Goal: Obtain resource: Obtain resource

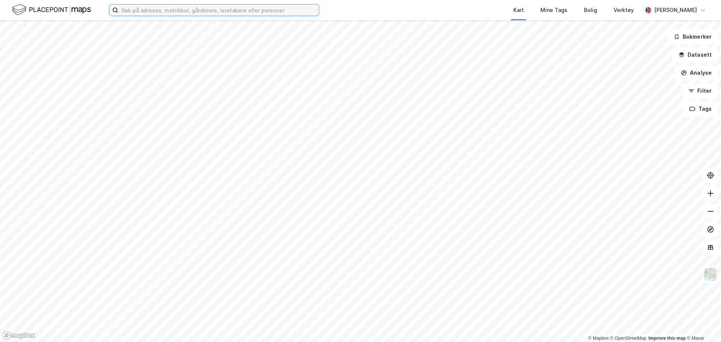
click at [147, 6] on input at bounding box center [218, 10] width 201 height 11
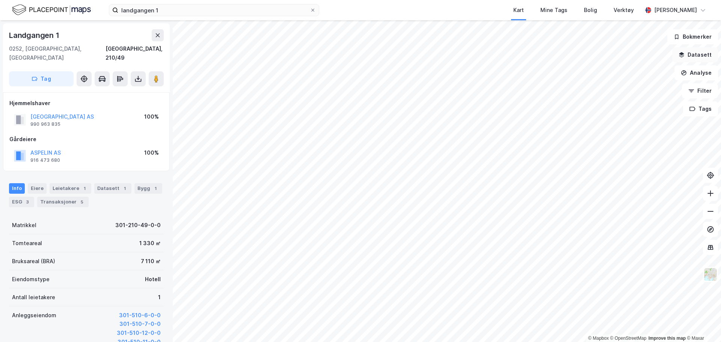
click at [703, 55] on button "Datasett" at bounding box center [695, 54] width 46 height 15
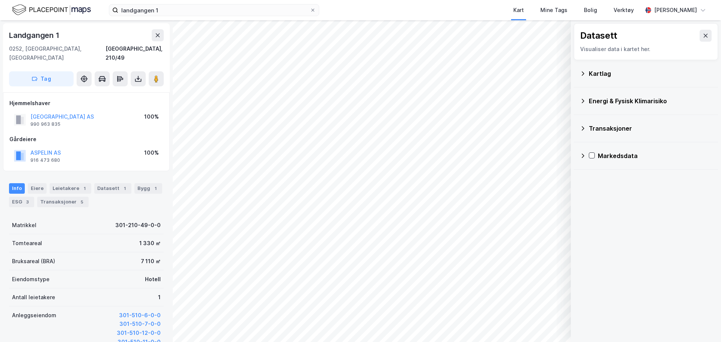
click at [580, 73] on icon at bounding box center [583, 74] width 6 height 6
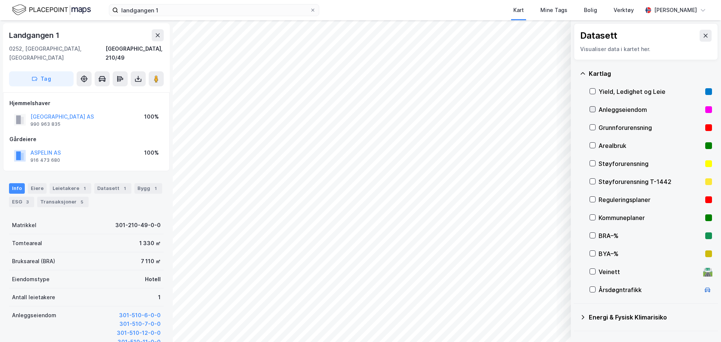
click at [593, 111] on icon at bounding box center [592, 109] width 5 height 5
click at [591, 109] on icon at bounding box center [593, 109] width 4 height 3
click at [590, 110] on icon at bounding box center [592, 109] width 5 height 5
click at [599, 78] on div "Kartlag" at bounding box center [646, 74] width 132 height 18
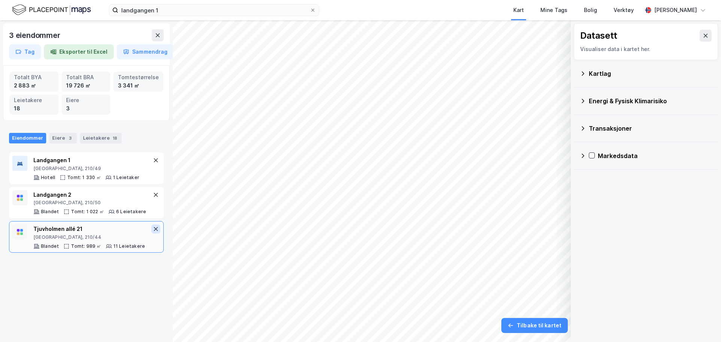
click at [153, 231] on icon at bounding box center [156, 229] width 6 height 6
click at [153, 229] on icon at bounding box center [156, 229] width 6 height 6
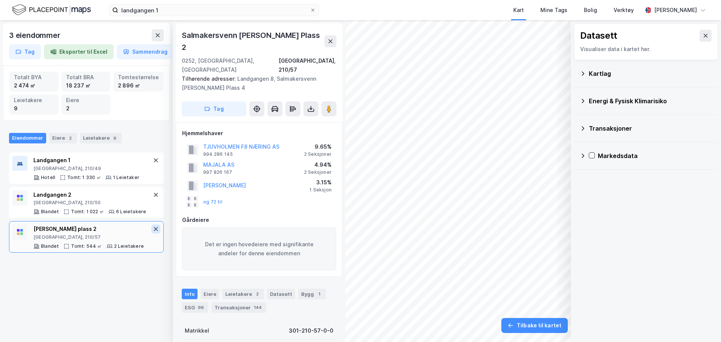
click at [153, 230] on icon at bounding box center [156, 229] width 6 height 6
click at [327, 46] on button at bounding box center [331, 41] width 12 height 12
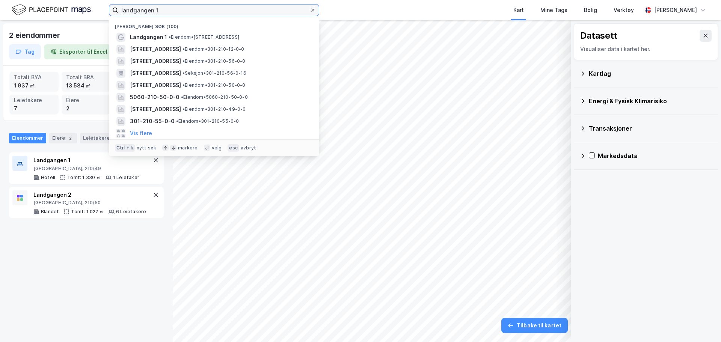
drag, startPoint x: 176, startPoint y: 10, endPoint x: 75, endPoint y: 11, distance: 101.0
click at [75, 11] on div "landgangen 1 Nylige søk (100) Landgangen 1 • Eiendom • [STREET_ADDRESS] • Eiend…" at bounding box center [360, 10] width 721 height 20
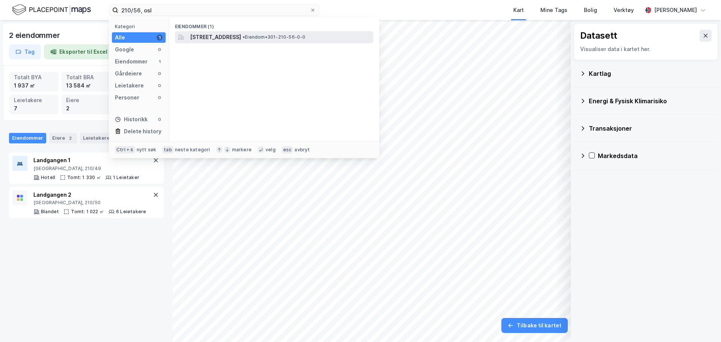
click at [212, 39] on span "[STREET_ADDRESS]" at bounding box center [215, 37] width 51 height 9
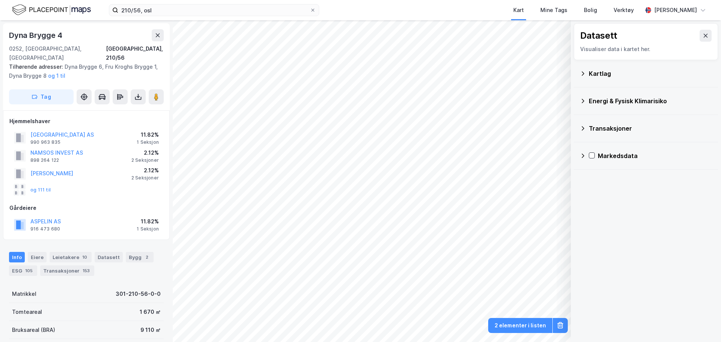
click at [127, 199] on div "© Mapbox © OpenStreetMap Improve this map © Maxar Datasett Visualiser data i ka…" at bounding box center [360, 181] width 721 height 322
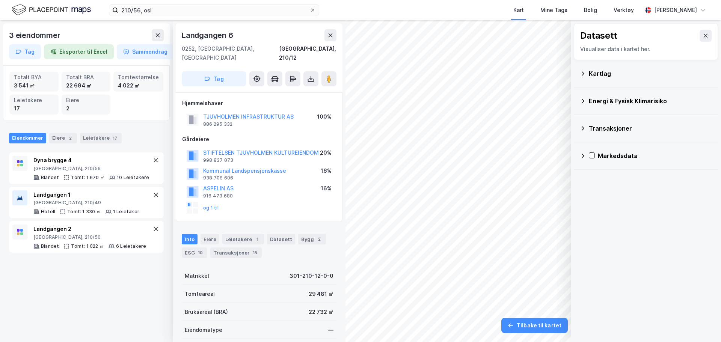
click at [589, 202] on div "3 eiendommer Tag Eksporter til Excel Sammendrag Totalt BYA 3 541 ㎡ Totalt BRA 2…" at bounding box center [360, 181] width 721 height 322
click at [701, 40] on button at bounding box center [706, 36] width 12 height 12
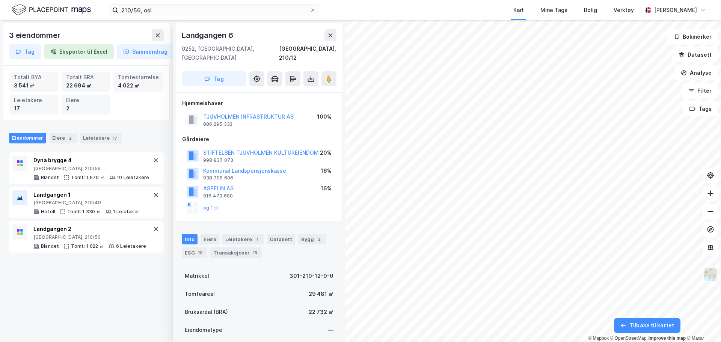
click at [710, 279] on img at bounding box center [711, 274] width 14 height 14
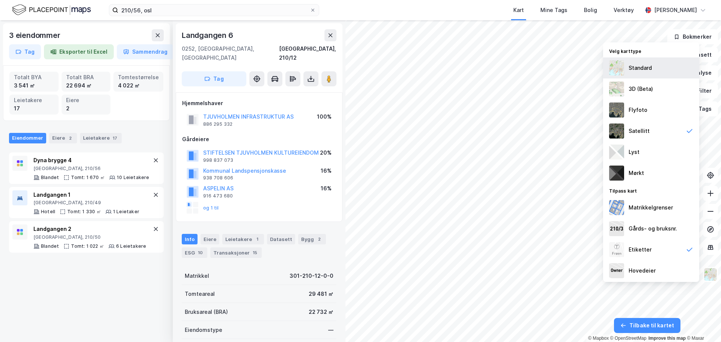
click at [659, 74] on div "Standard" at bounding box center [651, 67] width 96 height 21
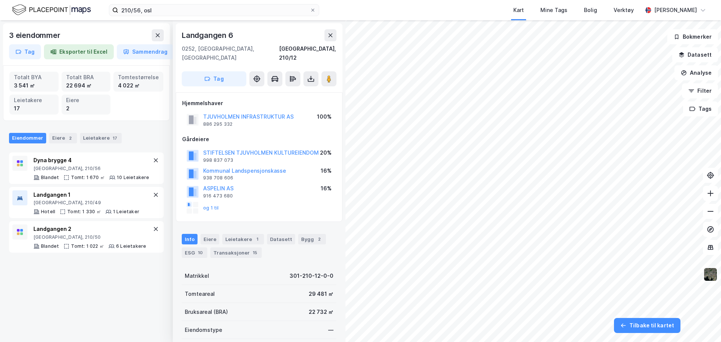
click at [709, 278] on img at bounding box center [711, 274] width 14 height 14
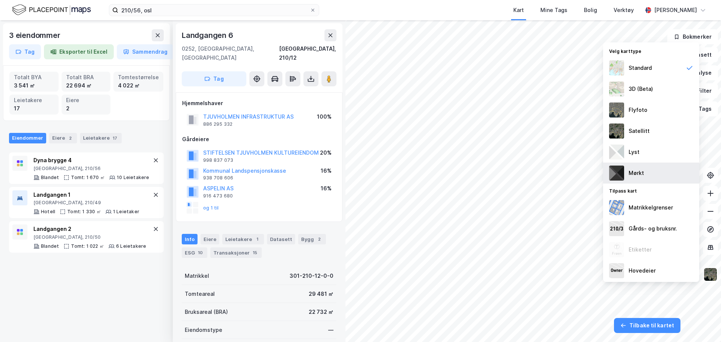
click at [653, 172] on div "Mørkt" at bounding box center [651, 173] width 96 height 21
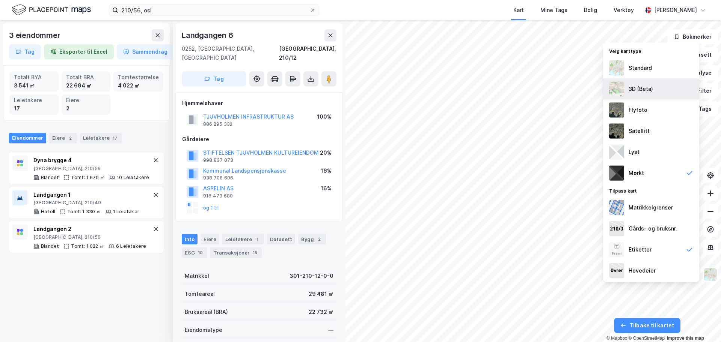
click at [657, 93] on div "3D (Beta)" at bounding box center [651, 89] width 96 height 21
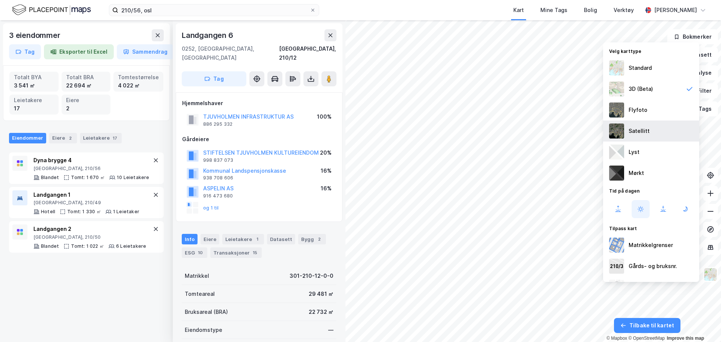
click at [651, 128] on div "Satellitt" at bounding box center [651, 131] width 96 height 21
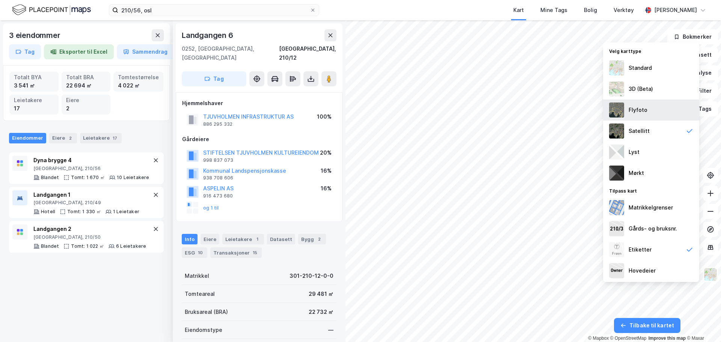
click at [642, 111] on div "Flyfoto" at bounding box center [638, 110] width 19 height 9
click at [307, 76] on button at bounding box center [311, 78] width 15 height 15
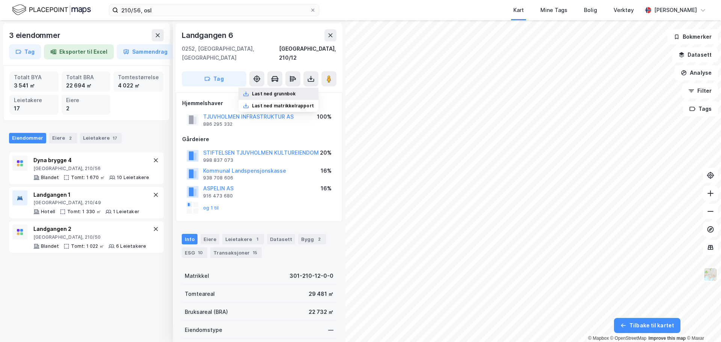
click at [284, 91] on div "Last ned grunnbok" at bounding box center [274, 94] width 44 height 6
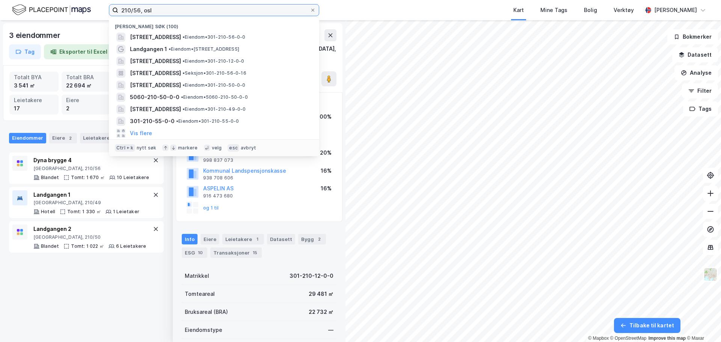
drag, startPoint x: 190, startPoint y: 11, endPoint x: 170, endPoint y: 11, distance: 20.3
click at [170, 11] on input "210/56, osl" at bounding box center [214, 10] width 192 height 11
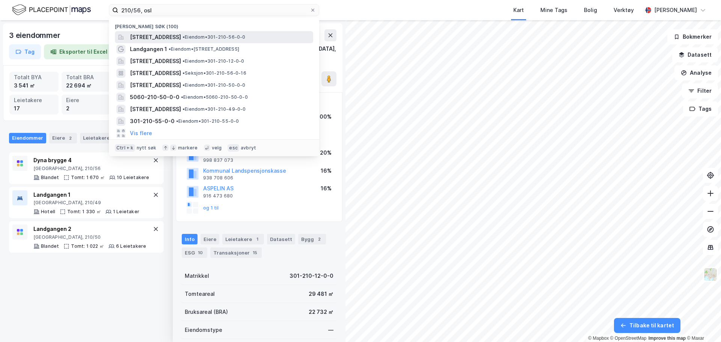
click at [181, 39] on span "[STREET_ADDRESS]" at bounding box center [155, 37] width 51 height 9
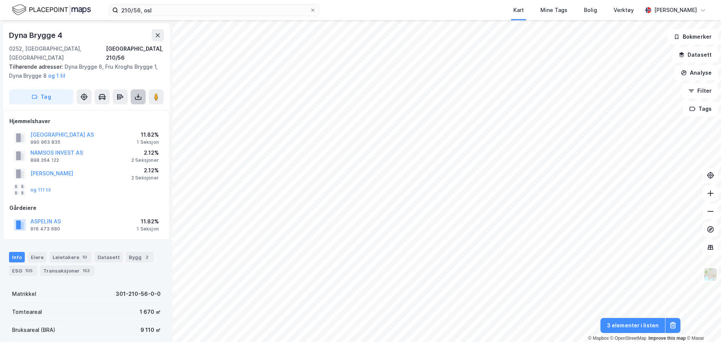
click at [139, 93] on button at bounding box center [138, 96] width 15 height 15
click at [136, 106] on div "Last ned grunnbok" at bounding box center [106, 112] width 80 height 12
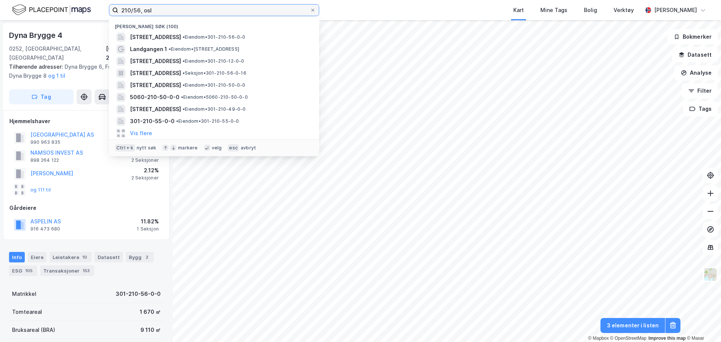
click at [174, 11] on input "210/56, osl" at bounding box center [214, 10] width 192 height 11
click at [144, 11] on input "210/56, osl" at bounding box center [214, 10] width 192 height 11
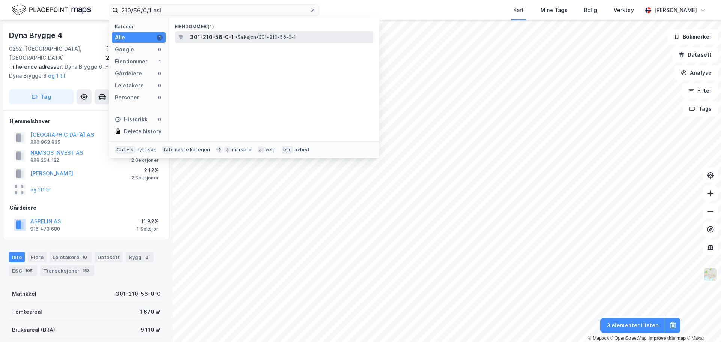
click at [216, 34] on span "301-210-56-0-1" at bounding box center [212, 37] width 44 height 9
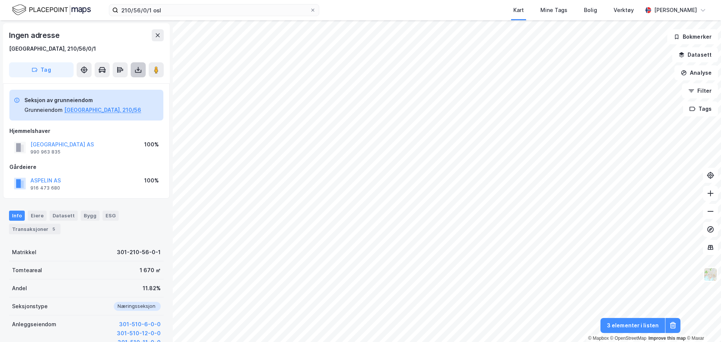
click at [137, 74] on button at bounding box center [138, 69] width 15 height 15
click at [111, 88] on div "Last ned grunnbok" at bounding box center [106, 85] width 80 height 12
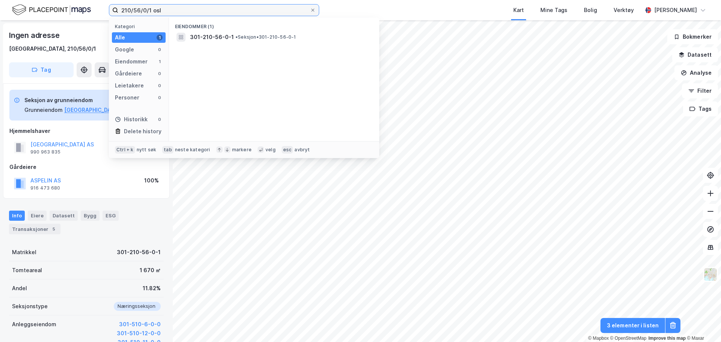
drag, startPoint x: 199, startPoint y: 8, endPoint x: 2, endPoint y: 17, distance: 198.2
click at [3, 16] on div "210/56/0/1 osl Kategori Alle 1 Google 0 Eiendommer 1 Gårdeiere 0 Leietakere 0 P…" at bounding box center [360, 10] width 721 height 20
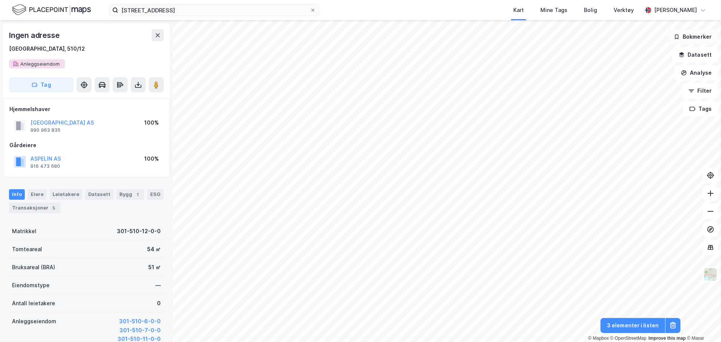
click at [688, 43] on button "Bokmerker" at bounding box center [692, 36] width 51 height 15
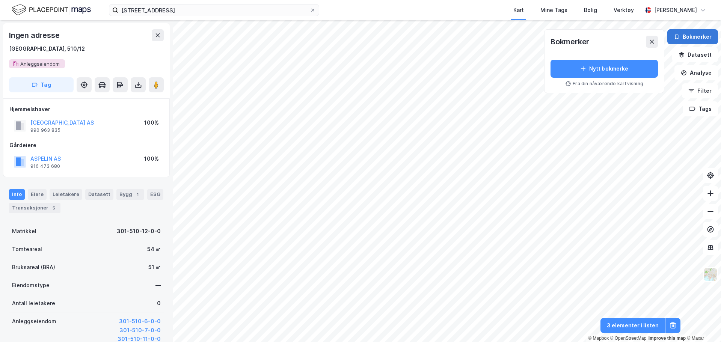
click at [680, 38] on icon "button" at bounding box center [677, 37] width 6 height 6
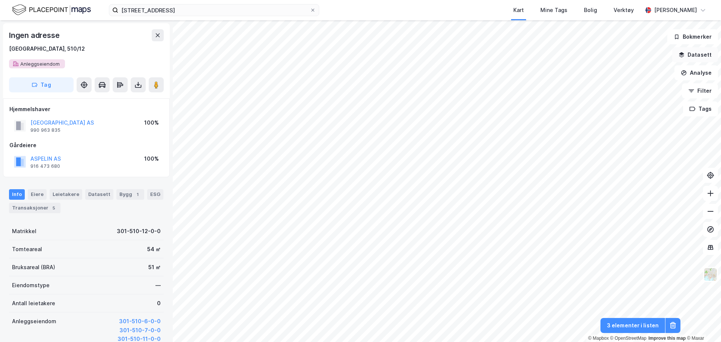
click at [677, 55] on button "Datasett" at bounding box center [695, 54] width 46 height 15
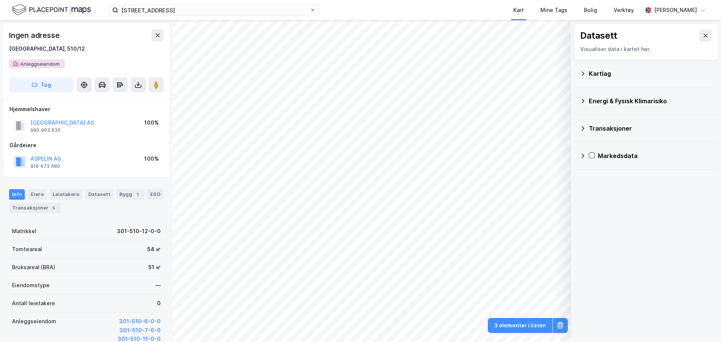
click at [625, 76] on div "Kartlag" at bounding box center [650, 73] width 123 height 9
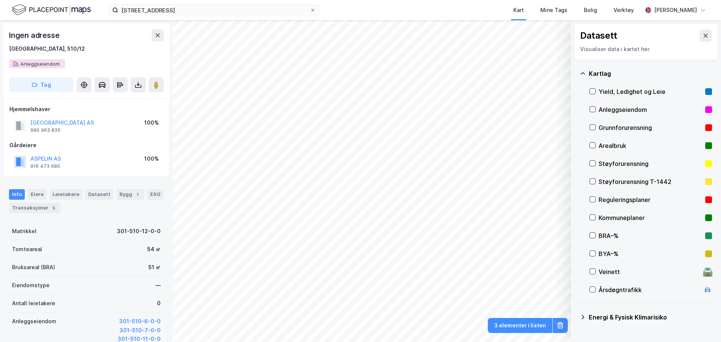
click at [607, 109] on div "Anleggseiendom" at bounding box center [651, 109] width 104 height 9
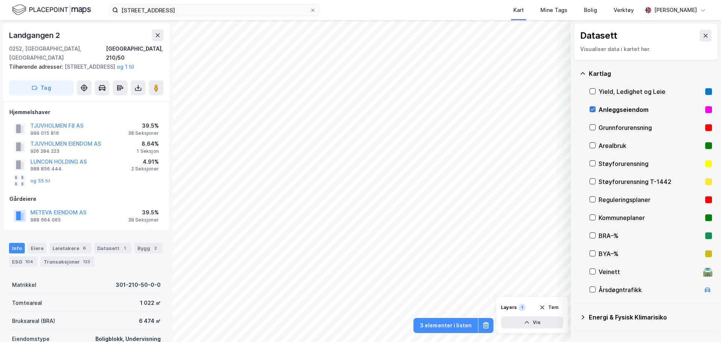
click at [592, 110] on icon at bounding box center [593, 109] width 4 height 3
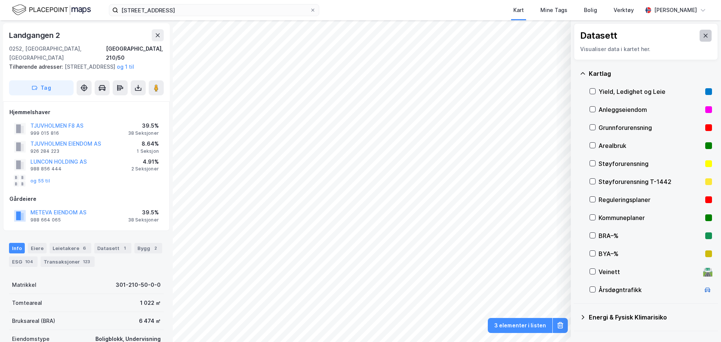
click at [703, 38] on icon at bounding box center [706, 36] width 6 height 6
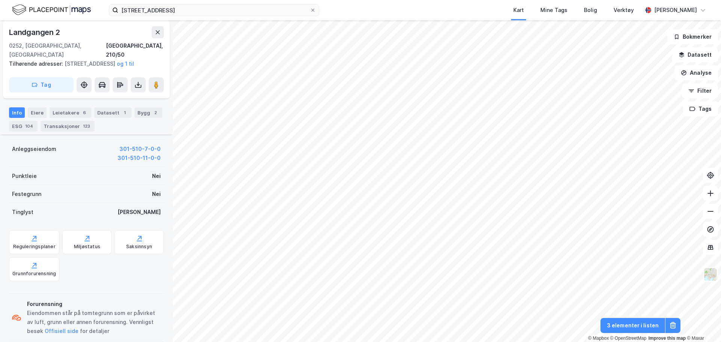
scroll to position [299, 0]
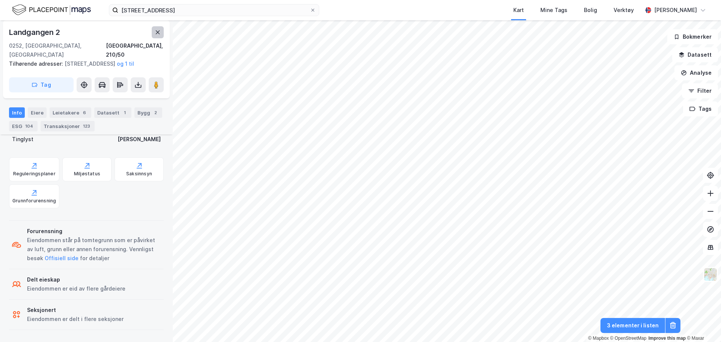
click at [159, 33] on icon at bounding box center [158, 32] width 6 height 6
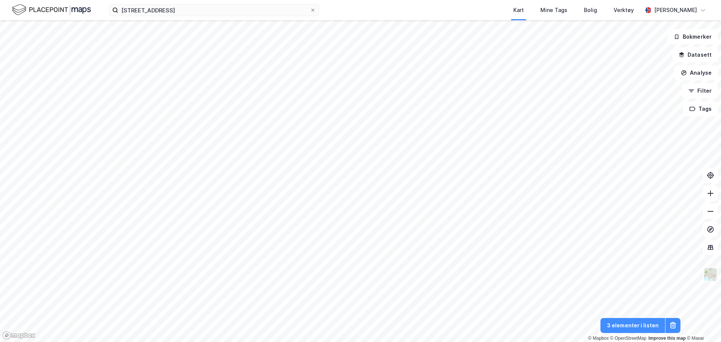
click at [717, 278] on img at bounding box center [711, 274] width 14 height 14
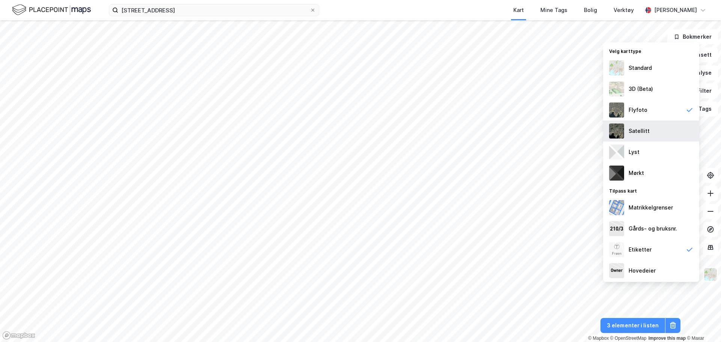
click at [651, 138] on div "Satellitt" at bounding box center [651, 131] width 96 height 21
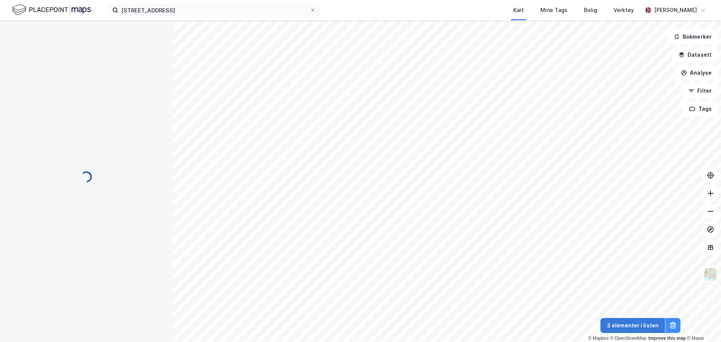
scroll to position [299, 0]
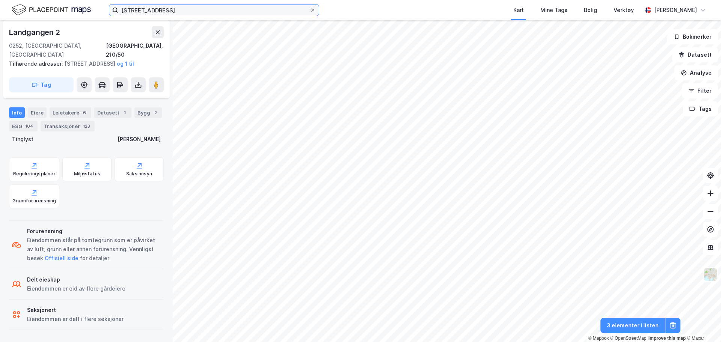
click at [173, 12] on input "[STREET_ADDRESS]" at bounding box center [214, 10] width 192 height 11
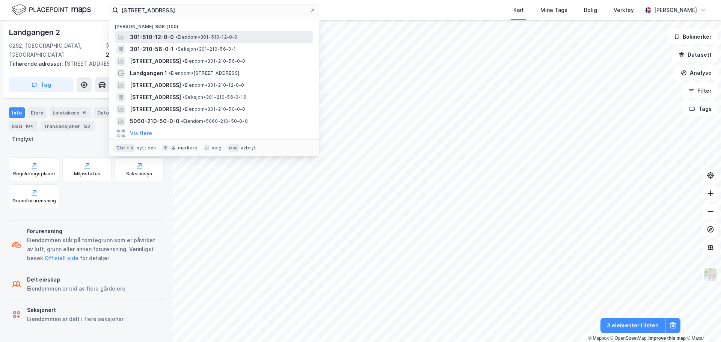
click at [175, 36] on span "•" at bounding box center [176, 37] width 2 height 6
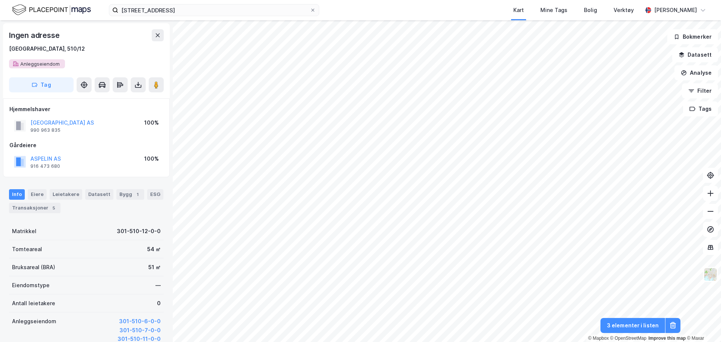
scroll to position [222, 0]
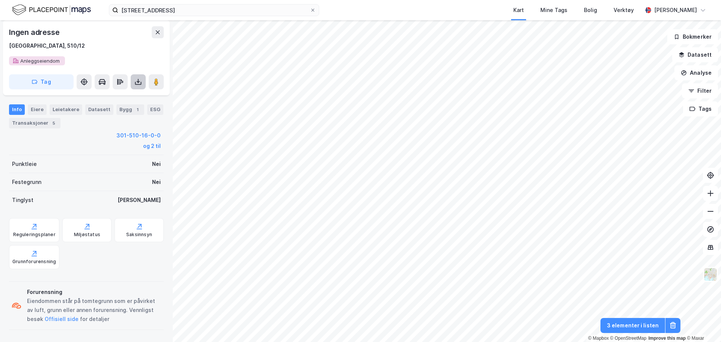
click at [141, 86] on button at bounding box center [138, 81] width 15 height 15
click at [136, 97] on div "Last ned grunnbok" at bounding box center [106, 97] width 80 height 12
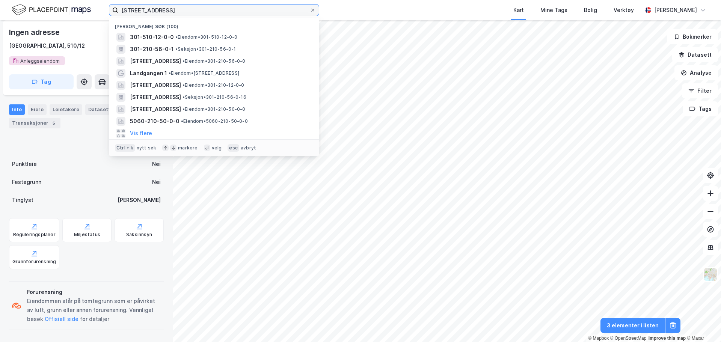
drag, startPoint x: 183, startPoint y: 11, endPoint x: 51, endPoint y: 8, distance: 131.1
click at [51, 8] on div "510/12, oslo Nylige søk [PHONE_NUMBER] • Eiendom • 301-510-12-0-0 301-210-56-0-…" at bounding box center [360, 10] width 721 height 20
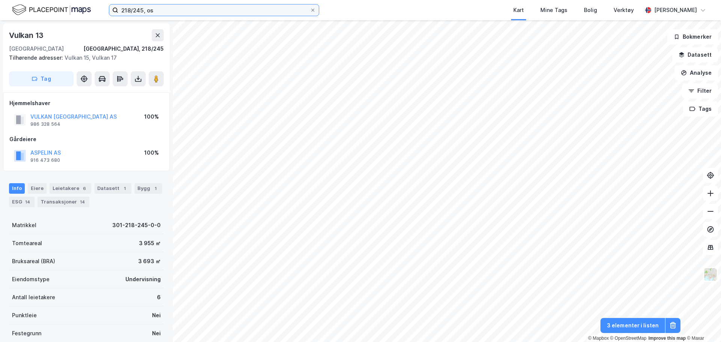
scroll to position [151, 0]
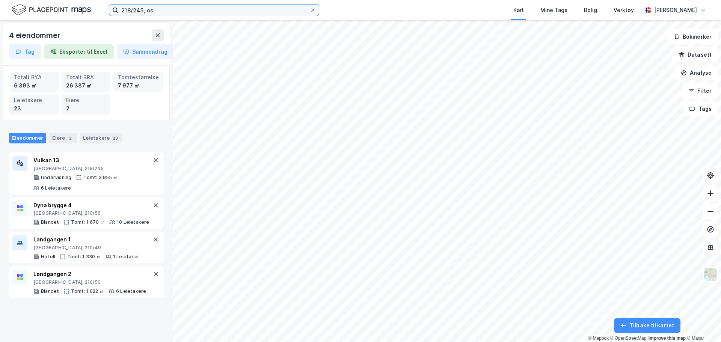
click at [137, 10] on input "218/245, os" at bounding box center [214, 10] width 192 height 11
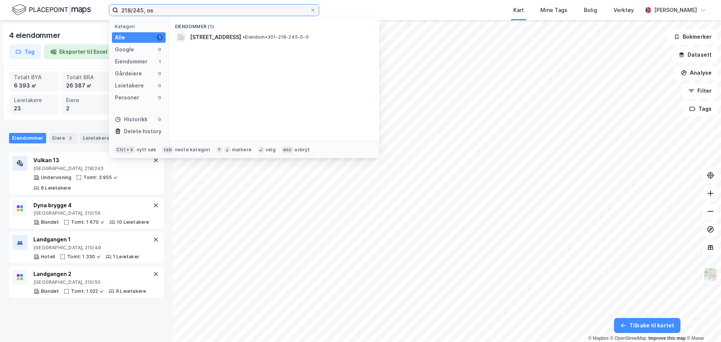
click at [137, 10] on input "218/245, os" at bounding box center [214, 10] width 192 height 11
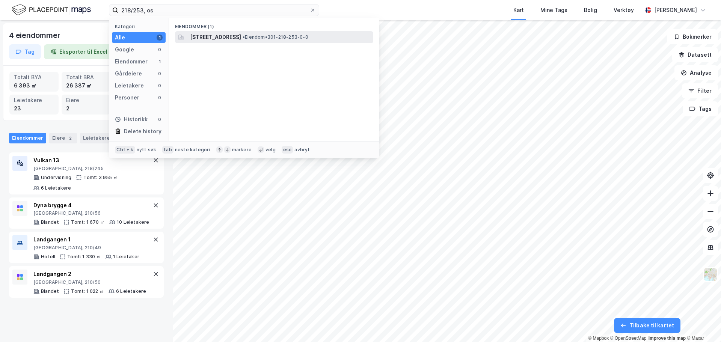
click at [206, 39] on span "[STREET_ADDRESS]" at bounding box center [215, 37] width 51 height 9
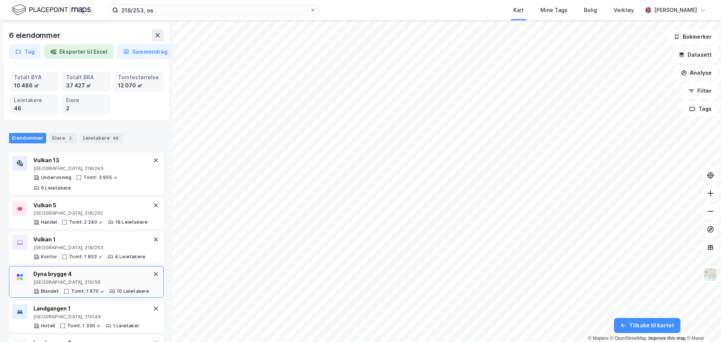
scroll to position [37, 0]
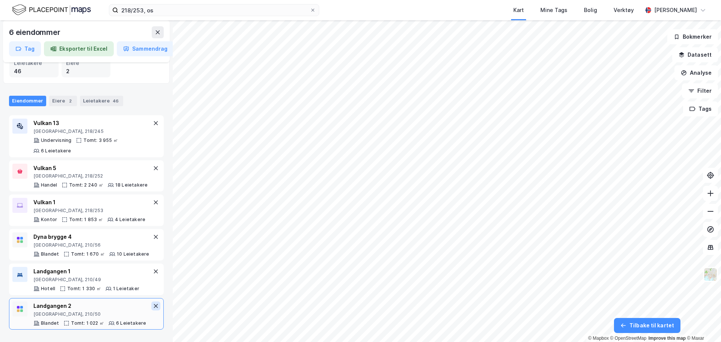
click at [154, 307] on icon at bounding box center [156, 306] width 4 height 4
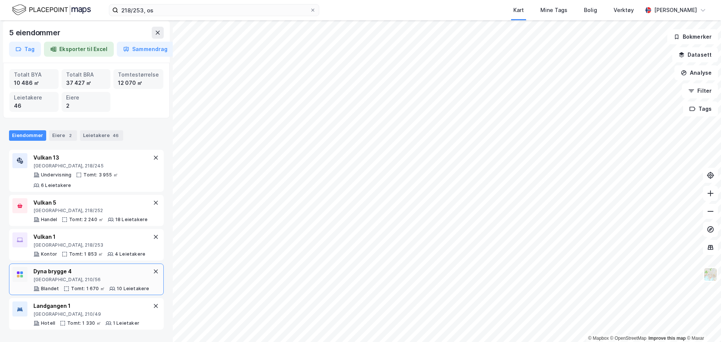
scroll to position [3, 0]
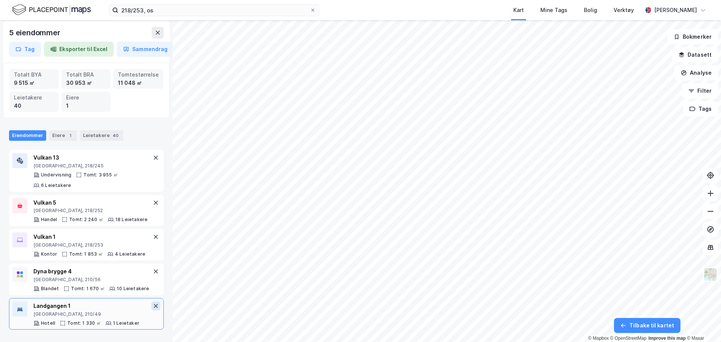
click at [153, 308] on icon at bounding box center [156, 306] width 6 height 6
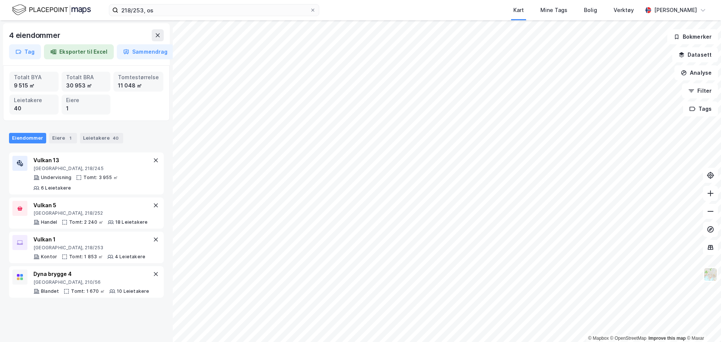
scroll to position [0, 0]
click at [153, 275] on button at bounding box center [155, 274] width 9 height 9
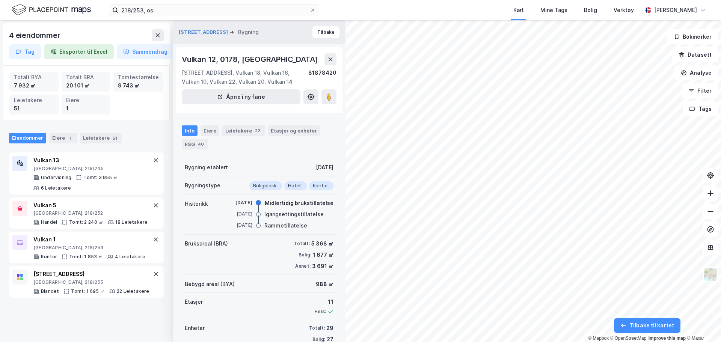
scroll to position [1, 0]
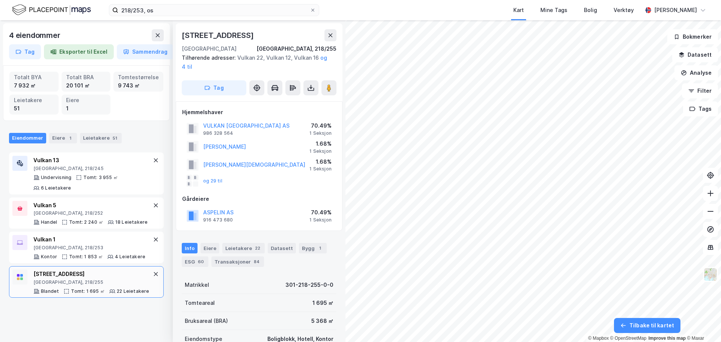
scroll to position [1, 0]
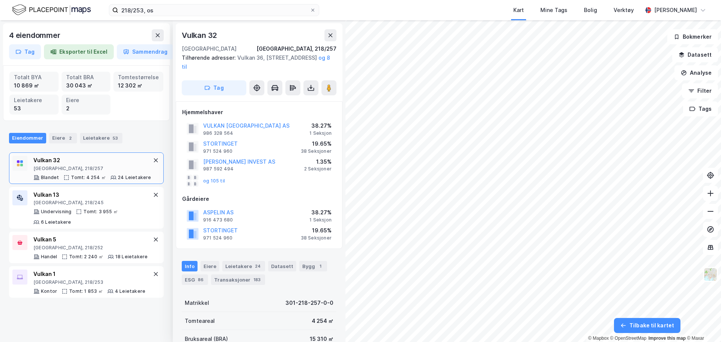
scroll to position [1, 0]
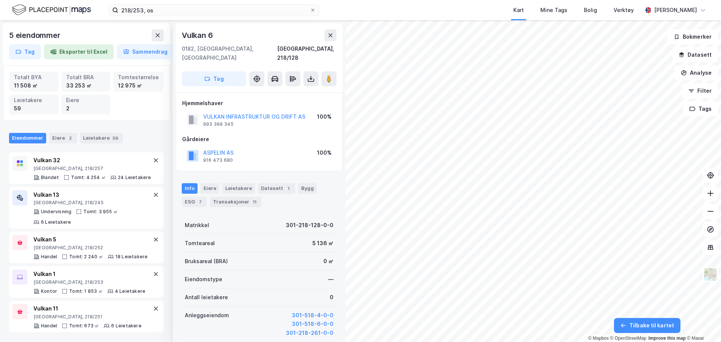
scroll to position [1, 0]
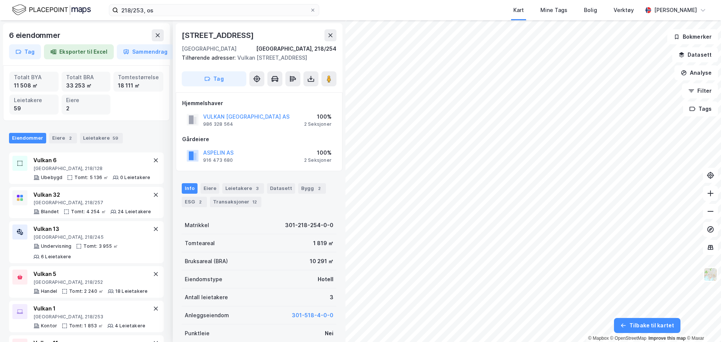
scroll to position [1, 0]
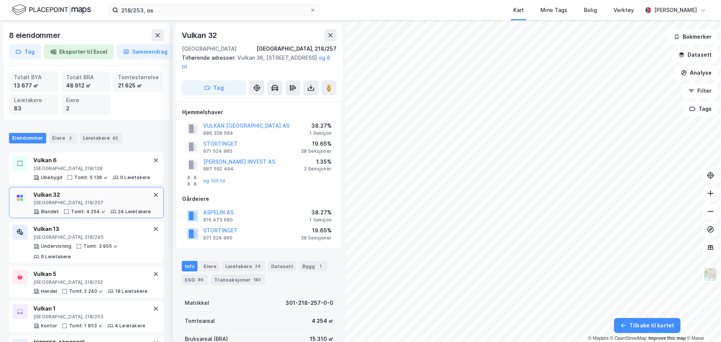
scroll to position [1, 0]
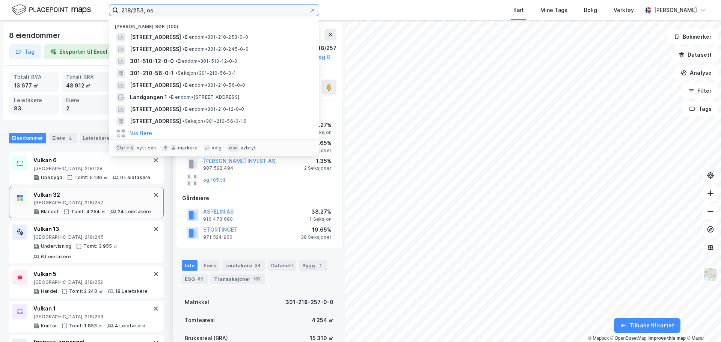
drag, startPoint x: 151, startPoint y: 16, endPoint x: -181, endPoint y: 52, distance: 333.6
click at [0, 52] on html "218/253, os Nylige søk (100) [STREET_ADDRESS] • Eiendom • 301-218-253-0-0 Vulka…" at bounding box center [360, 171] width 721 height 342
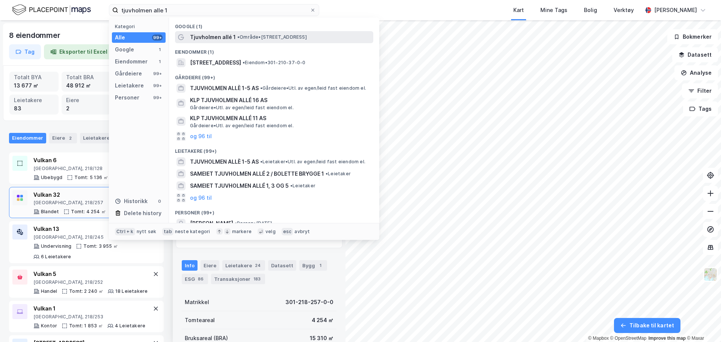
click at [242, 35] on span "• Område • [STREET_ADDRESS]" at bounding box center [271, 37] width 69 height 6
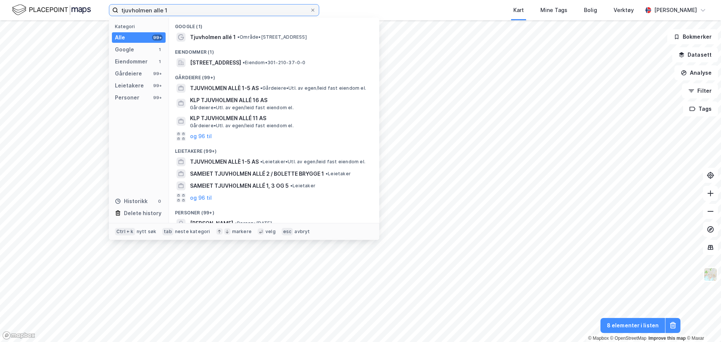
click at [189, 15] on input "tjuvholmen alle 1" at bounding box center [214, 10] width 192 height 11
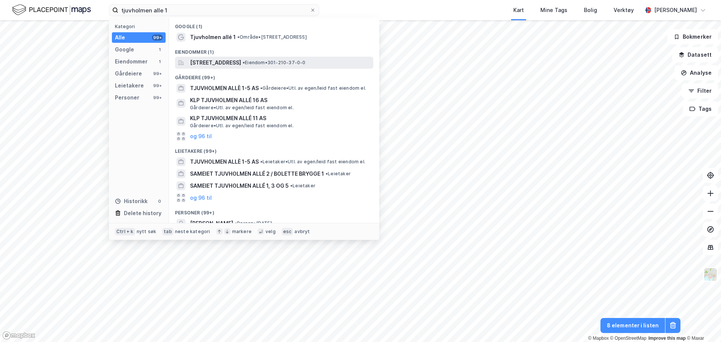
click at [241, 61] on span "[STREET_ADDRESS]" at bounding box center [215, 62] width 51 height 9
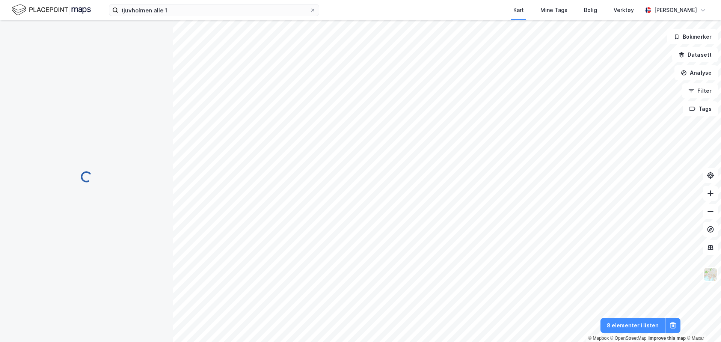
scroll to position [1, 0]
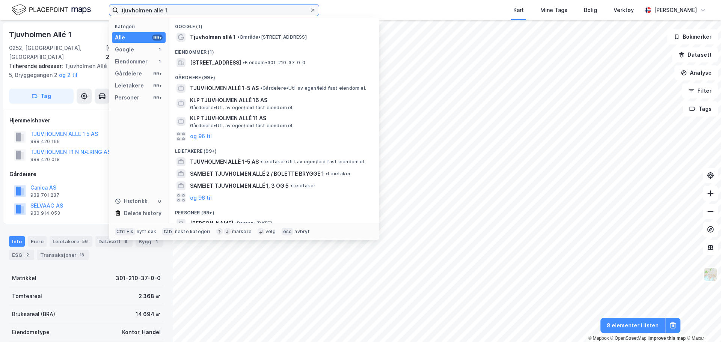
drag, startPoint x: 182, startPoint y: 12, endPoint x: 74, endPoint y: 18, distance: 108.7
click at [74, 18] on div "tjuvholmen alle 1 Kategori Alle 99+ Google 1 Eiendommer 1 Gårdeiere 99+ Leietak…" at bounding box center [360, 10] width 721 height 20
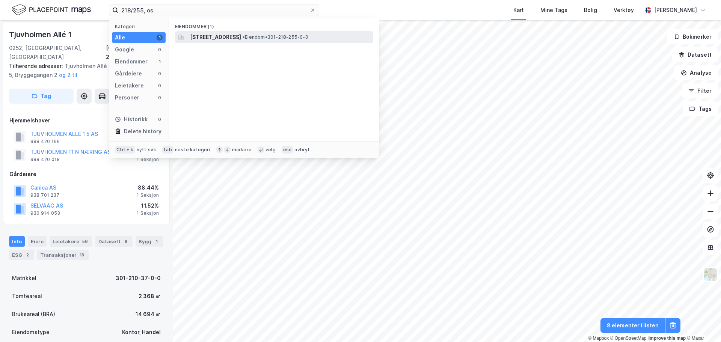
click at [245, 38] on span "•" at bounding box center [244, 37] width 2 height 6
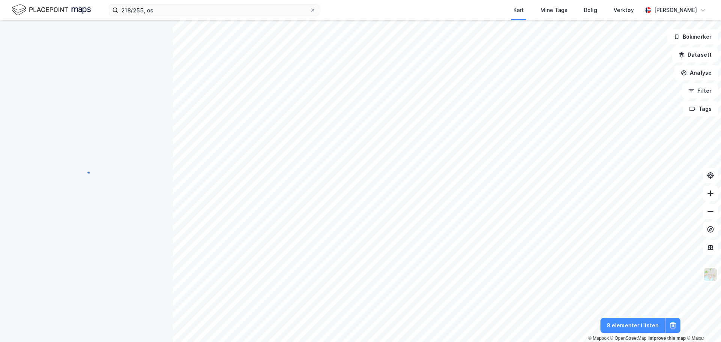
scroll to position [1, 0]
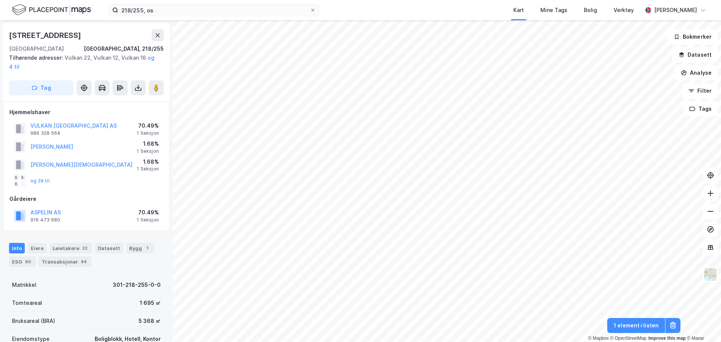
scroll to position [1, 0]
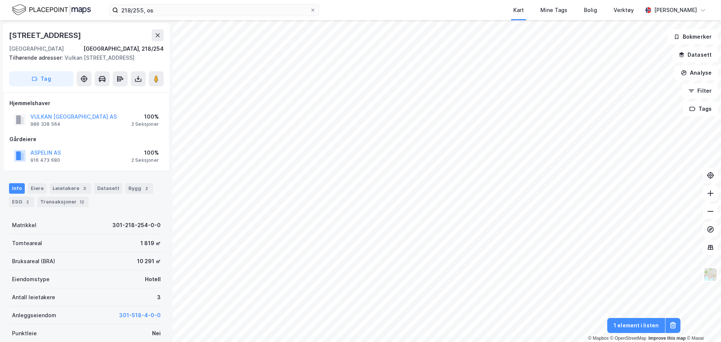
scroll to position [1, 0]
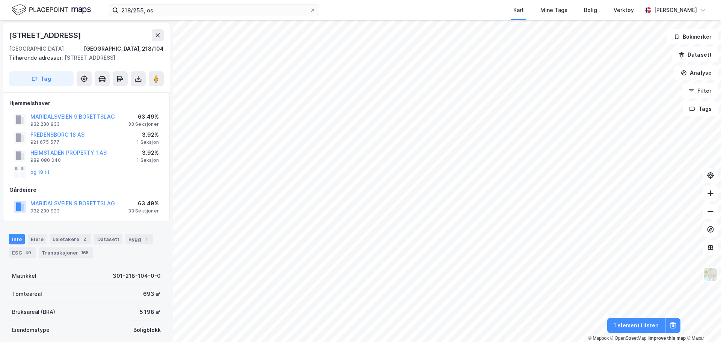
scroll to position [1, 0]
click at [713, 276] on img at bounding box center [711, 274] width 14 height 14
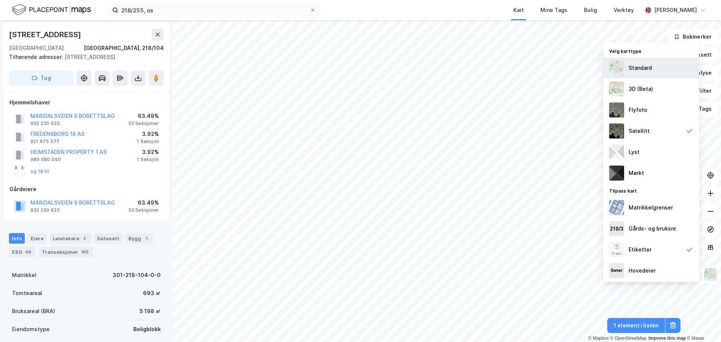
click at [647, 64] on div "Standard" at bounding box center [640, 67] width 23 height 9
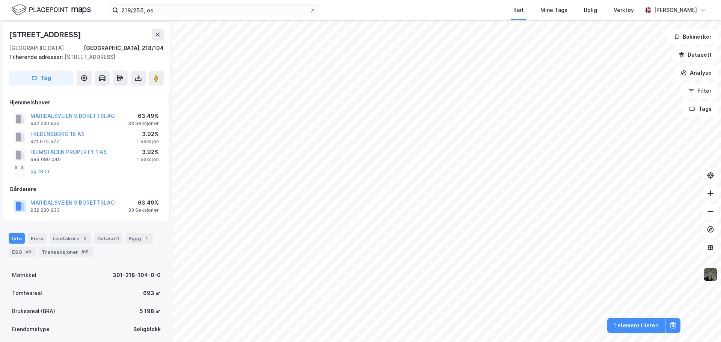
click at [715, 275] on img at bounding box center [711, 274] width 14 height 14
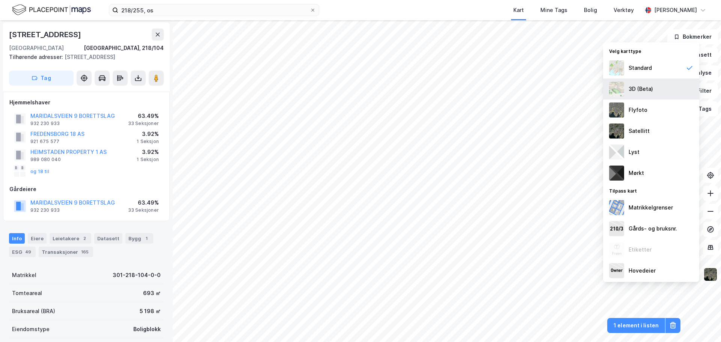
click at [639, 83] on div "3D (Beta)" at bounding box center [651, 89] width 96 height 21
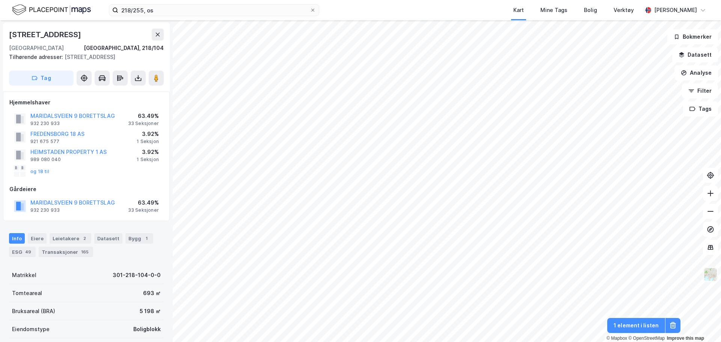
click at [710, 275] on img at bounding box center [711, 274] width 14 height 14
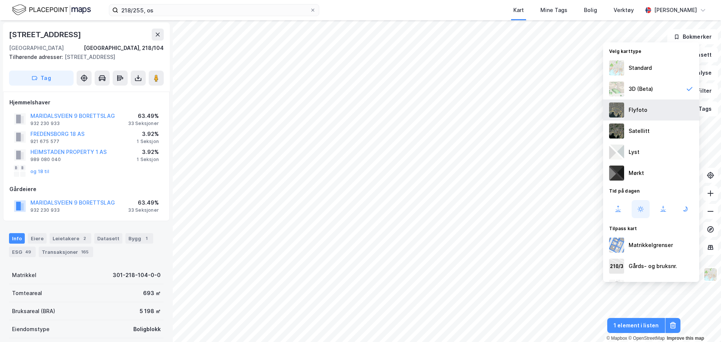
click at [644, 113] on div "Flyfoto" at bounding box center [638, 110] width 19 height 9
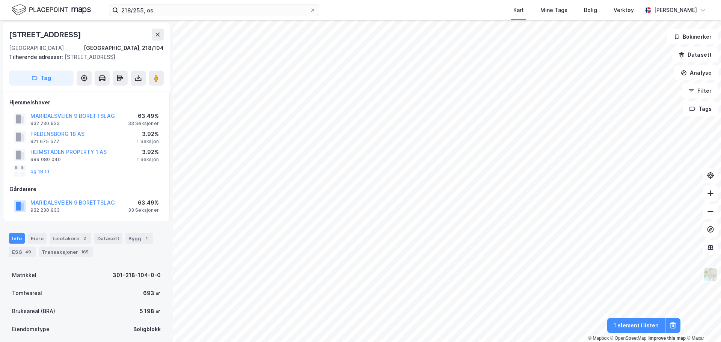
click at [713, 281] on img at bounding box center [711, 274] width 14 height 14
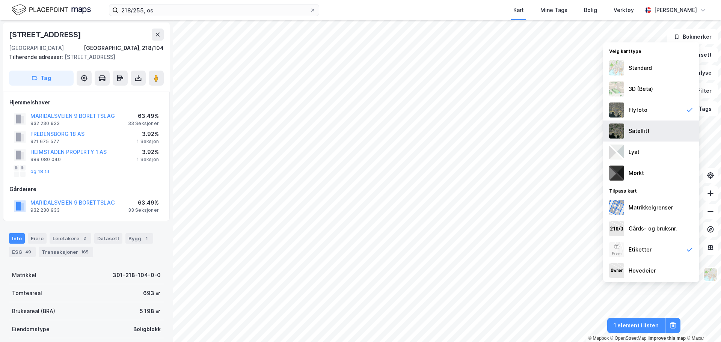
click at [649, 135] on div "Satellitt" at bounding box center [651, 131] width 96 height 21
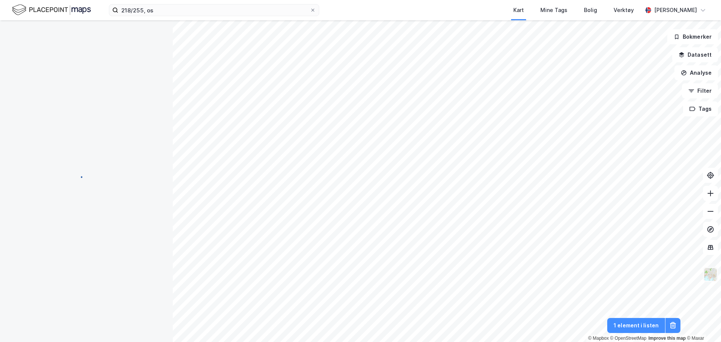
scroll to position [1, 0]
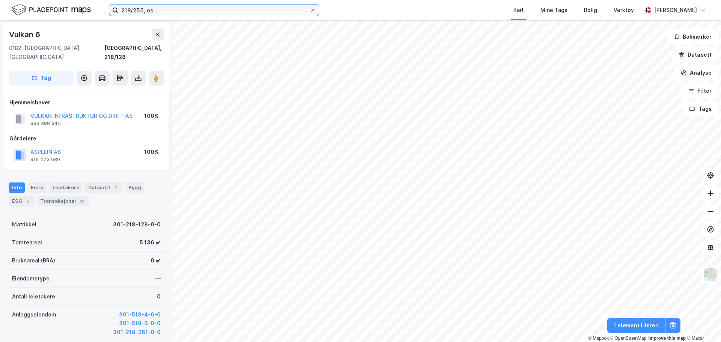
click at [134, 10] on input "218/255, os" at bounding box center [214, 10] width 192 height 11
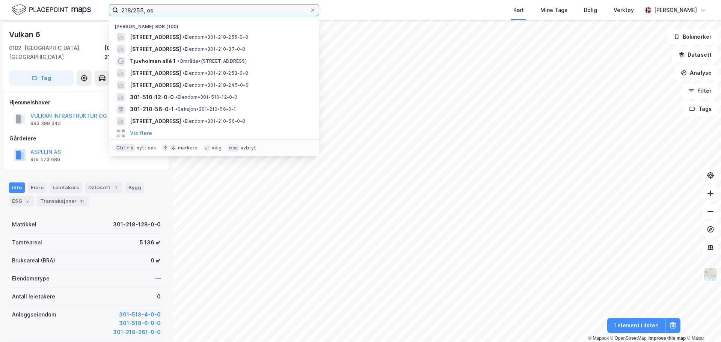
click at [134, 10] on input "218/255, os" at bounding box center [214, 10] width 192 height 11
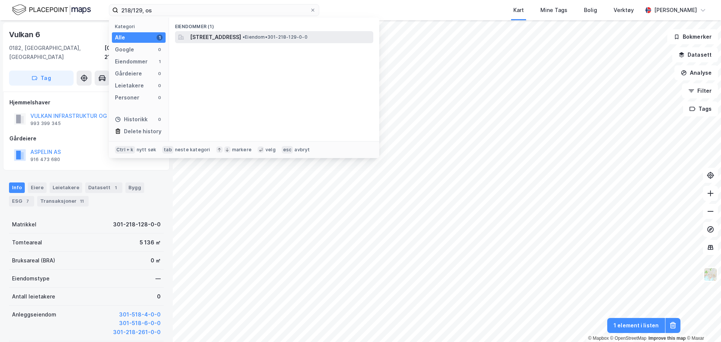
click at [218, 36] on span "[STREET_ADDRESS]" at bounding box center [215, 37] width 51 height 9
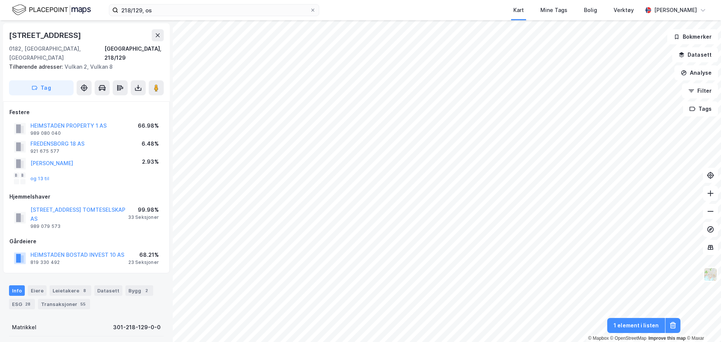
scroll to position [1, 0]
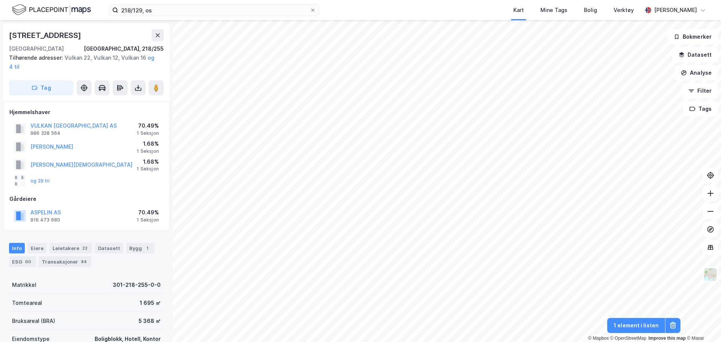
scroll to position [1, 0]
click at [707, 58] on button "Datasett" at bounding box center [695, 54] width 46 height 15
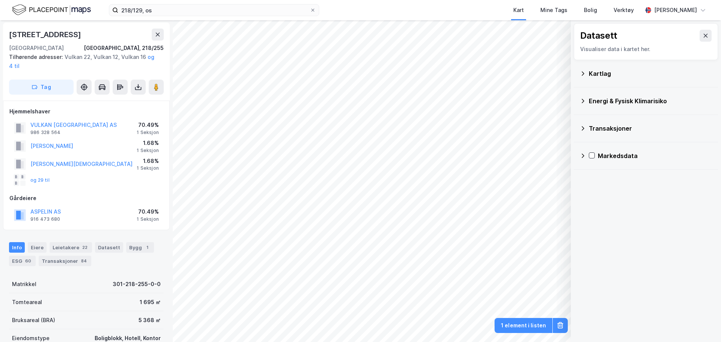
click at [608, 74] on div "Kartlag" at bounding box center [650, 73] width 123 height 9
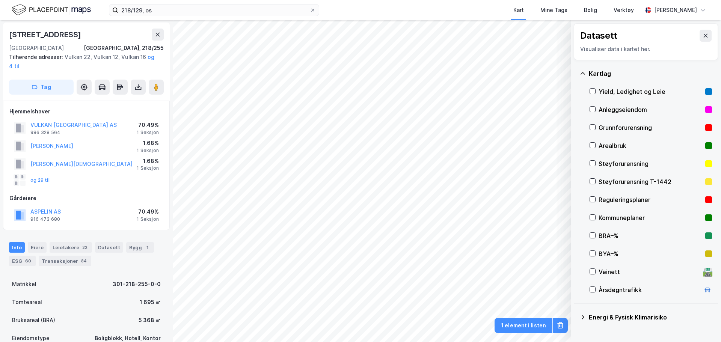
click at [620, 107] on div "Anleggseiendom" at bounding box center [651, 109] width 104 height 9
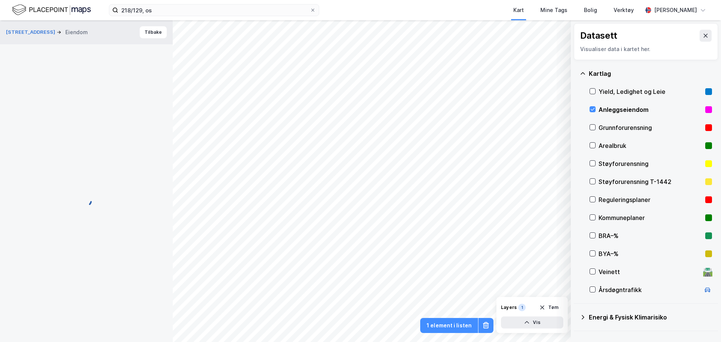
scroll to position [1, 0]
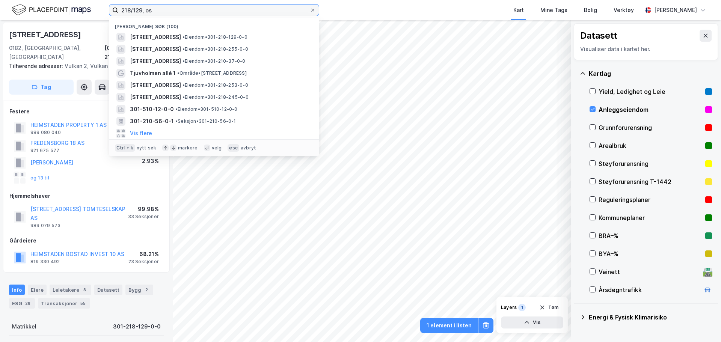
click at [139, 10] on input "218/129, os" at bounding box center [214, 10] width 192 height 11
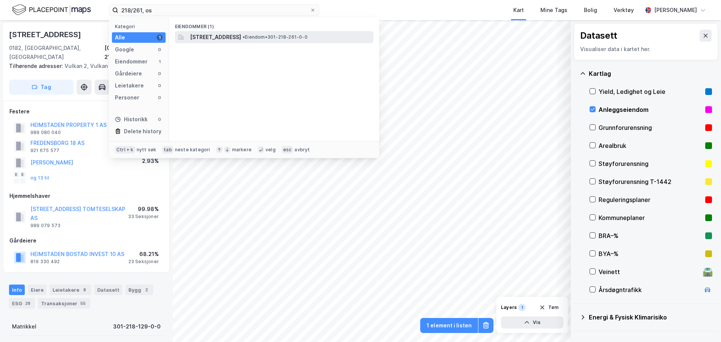
click at [208, 38] on span "[STREET_ADDRESS]" at bounding box center [215, 37] width 51 height 9
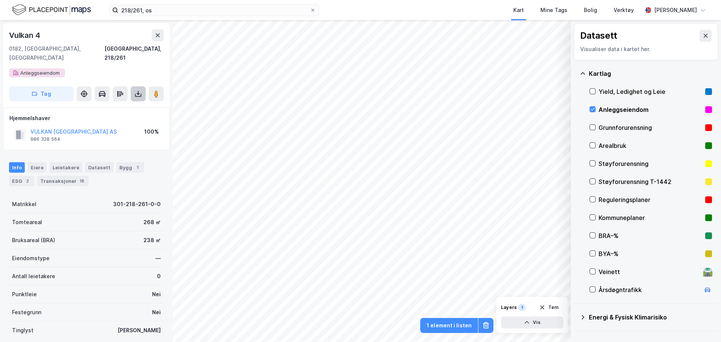
click at [133, 88] on button at bounding box center [138, 93] width 15 height 15
click at [131, 103] on div "Last ned grunnbok" at bounding box center [106, 109] width 80 height 12
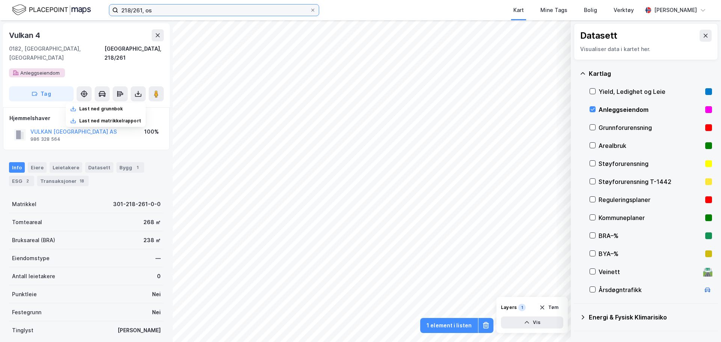
click at [137, 9] on input "218/261, os" at bounding box center [214, 10] width 192 height 11
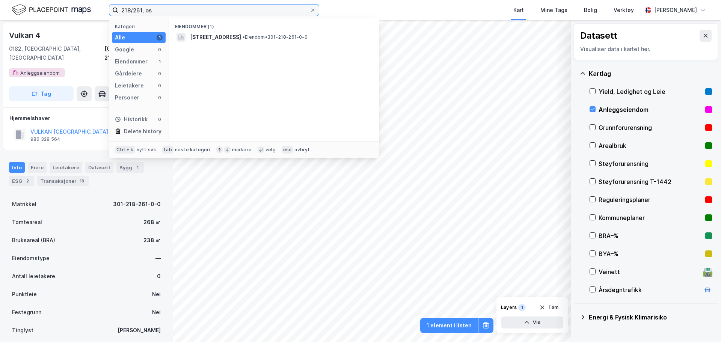
click at [137, 9] on input "218/261, os" at bounding box center [214, 10] width 192 height 11
drag, startPoint x: 163, startPoint y: 9, endPoint x: 121, endPoint y: 9, distance: 42.1
click at [121, 9] on input "218/199, os" at bounding box center [214, 10] width 192 height 11
click at [140, 10] on input "218/199, os" at bounding box center [214, 10] width 192 height 11
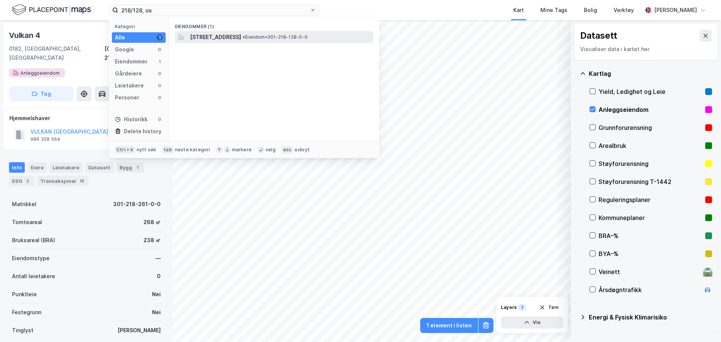
click at [210, 35] on span "[STREET_ADDRESS]" at bounding box center [215, 37] width 51 height 9
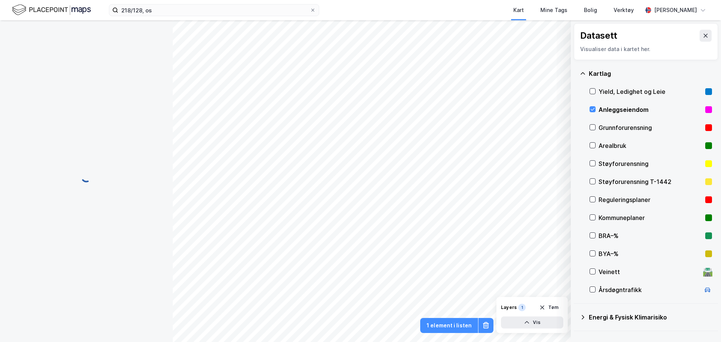
scroll to position [0, 0]
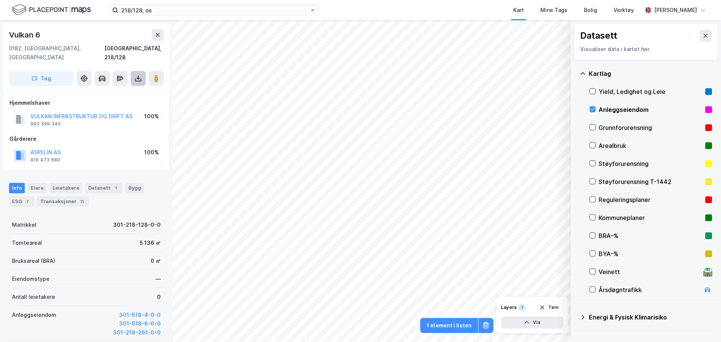
click at [142, 71] on button at bounding box center [138, 78] width 15 height 15
click at [129, 88] on div "Last ned grunnbok" at bounding box center [106, 94] width 80 height 12
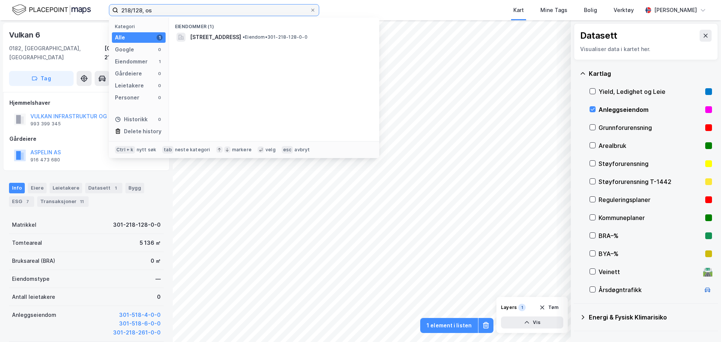
click at [138, 12] on input "218/128, os" at bounding box center [214, 10] width 192 height 11
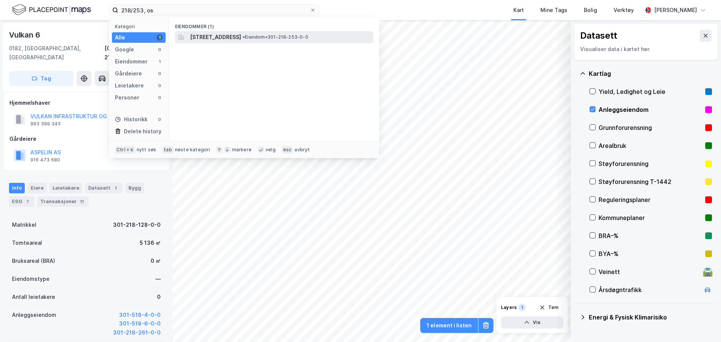
click at [212, 38] on span "[STREET_ADDRESS]" at bounding box center [215, 37] width 51 height 9
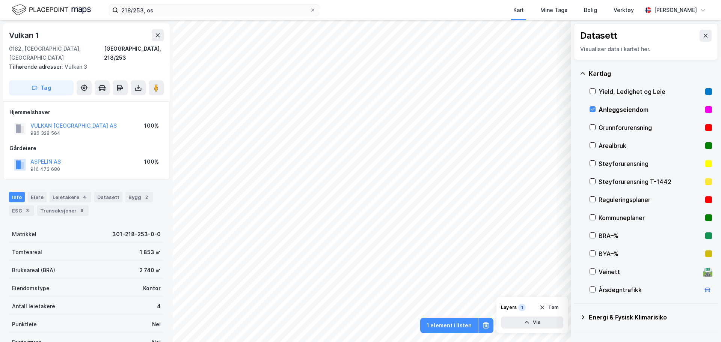
scroll to position [0, 0]
click at [141, 84] on icon at bounding box center [138, 88] width 8 height 8
click at [127, 97] on div "Last ned grunnbok" at bounding box center [106, 103] width 80 height 12
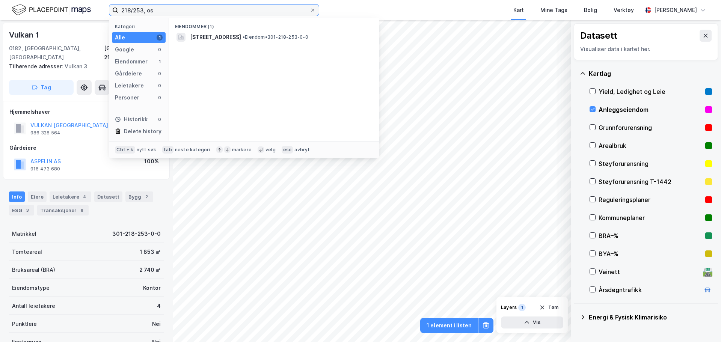
click at [142, 9] on input "218/253, os" at bounding box center [214, 10] width 192 height 11
type input "218/252, os"
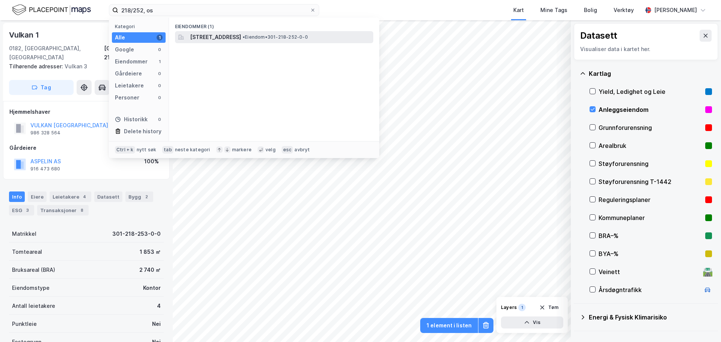
click at [231, 35] on span "[STREET_ADDRESS]" at bounding box center [215, 37] width 51 height 9
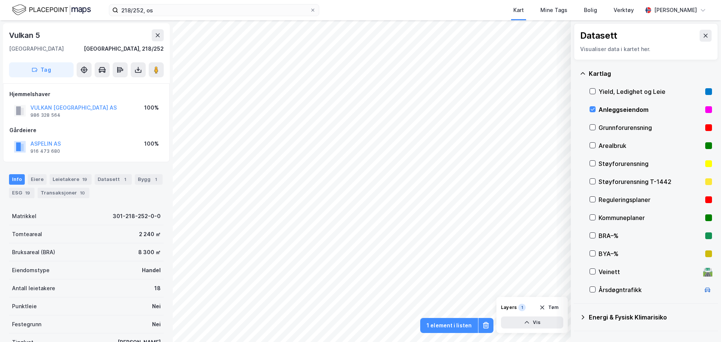
scroll to position [0, 0]
click at [139, 72] on icon at bounding box center [138, 70] width 6 height 3
click at [126, 88] on div "Last ned grunnbok" at bounding box center [106, 85] width 80 height 12
